Goal: Information Seeking & Learning: Find specific fact

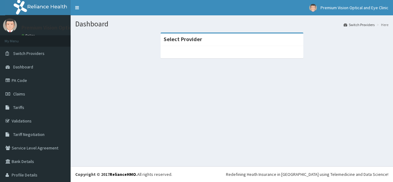
click at [147, 52] on div "Select Provider" at bounding box center [231, 49] width 313 height 32
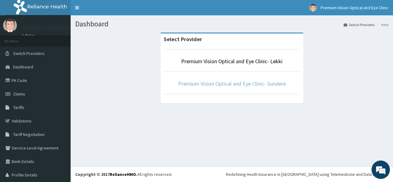
click at [225, 82] on link "Premium Vision Optical and Eye Clinic- Surulere" at bounding box center [232, 83] width 108 height 7
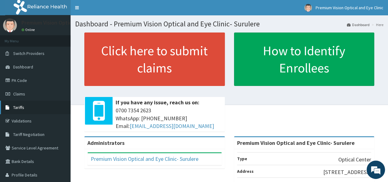
click at [16, 109] on span "Tariffs" at bounding box center [18, 108] width 11 height 6
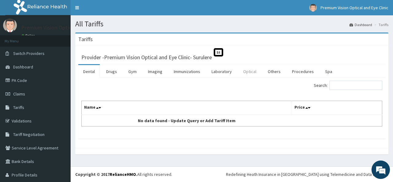
click at [253, 73] on link "Optical" at bounding box center [249, 71] width 23 height 13
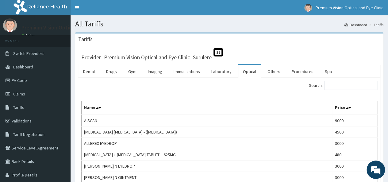
click at [248, 71] on link "Optical" at bounding box center [249, 71] width 23 height 13
click at [336, 84] on input "Search:" at bounding box center [351, 85] width 53 height 9
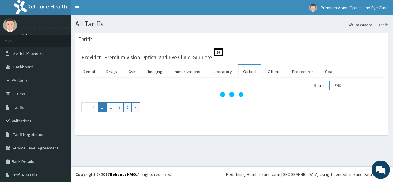
click at [336, 84] on input "LENS" at bounding box center [355, 85] width 53 height 9
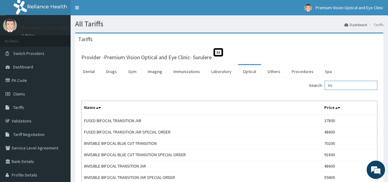
type input "N"
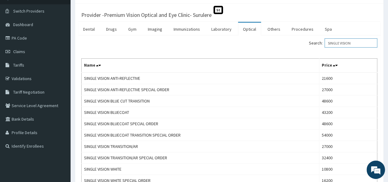
scroll to position [43, 0]
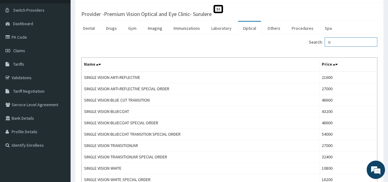
type input "S"
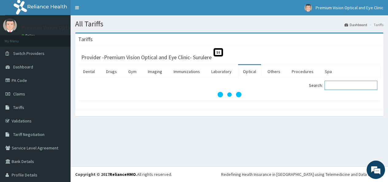
scroll to position [0, 0]
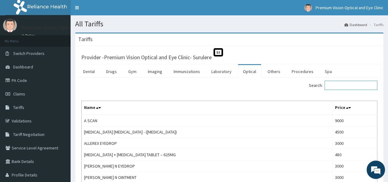
click at [334, 81] on input "Search:" at bounding box center [351, 85] width 53 height 9
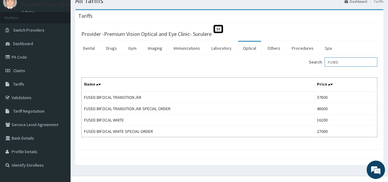
scroll to position [32, 0]
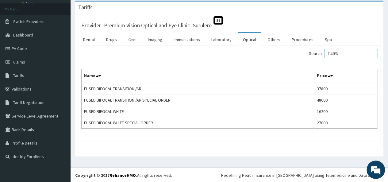
type input "FUSED"
click at [130, 38] on link "Gym" at bounding box center [132, 39] width 18 height 13
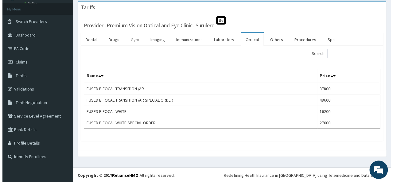
scroll to position [0, 0]
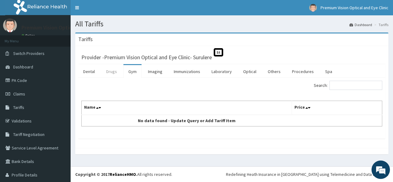
click at [112, 72] on link "Drugs" at bounding box center [111, 71] width 21 height 13
click at [340, 85] on input "Search:" at bounding box center [355, 85] width 53 height 9
type input "E"
click at [385, 75] on div "Tariffs Provider - Premium Vision Optical and Eye Clinic- Surulere St Dental Dr…" at bounding box center [232, 97] width 322 height 128
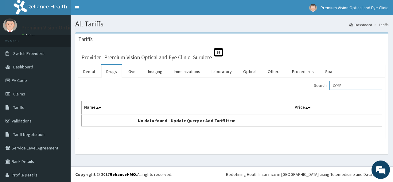
click at [343, 83] on input "CYMP" at bounding box center [355, 85] width 53 height 9
type input "CYPMAL"
click at [252, 71] on link "Optical" at bounding box center [249, 71] width 23 height 13
click at [333, 83] on input "Search:" at bounding box center [355, 85] width 53 height 9
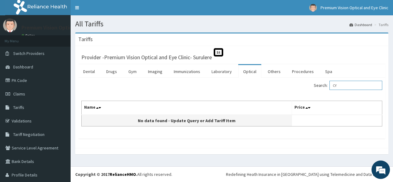
type input "C"
type input "I"
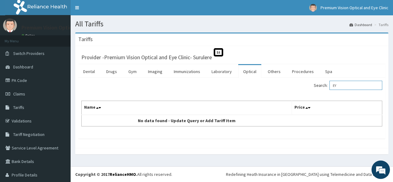
type input "E"
type input "I-GOLD"
click at [34, 66] on link "Dashboard" at bounding box center [35, 66] width 71 height 13
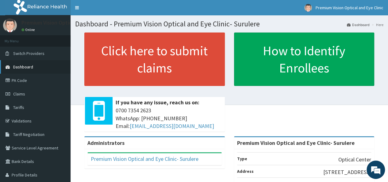
click at [32, 64] on span "Dashboard" at bounding box center [23, 67] width 20 height 6
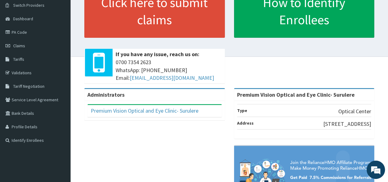
click at [114, 56] on div "If you have any issue, reach us on: [PHONE_NUMBER] WhatsApp: 017001580 Email: […" at bounding box center [168, 66] width 113 height 35
click at [202, 58] on span "[PHONE_NUMBER] WhatsApp: 017001580 Email: [EMAIL_ADDRESS][DOMAIN_NAME]" at bounding box center [169, 70] width 106 height 24
